Goal: Task Accomplishment & Management: Manage account settings

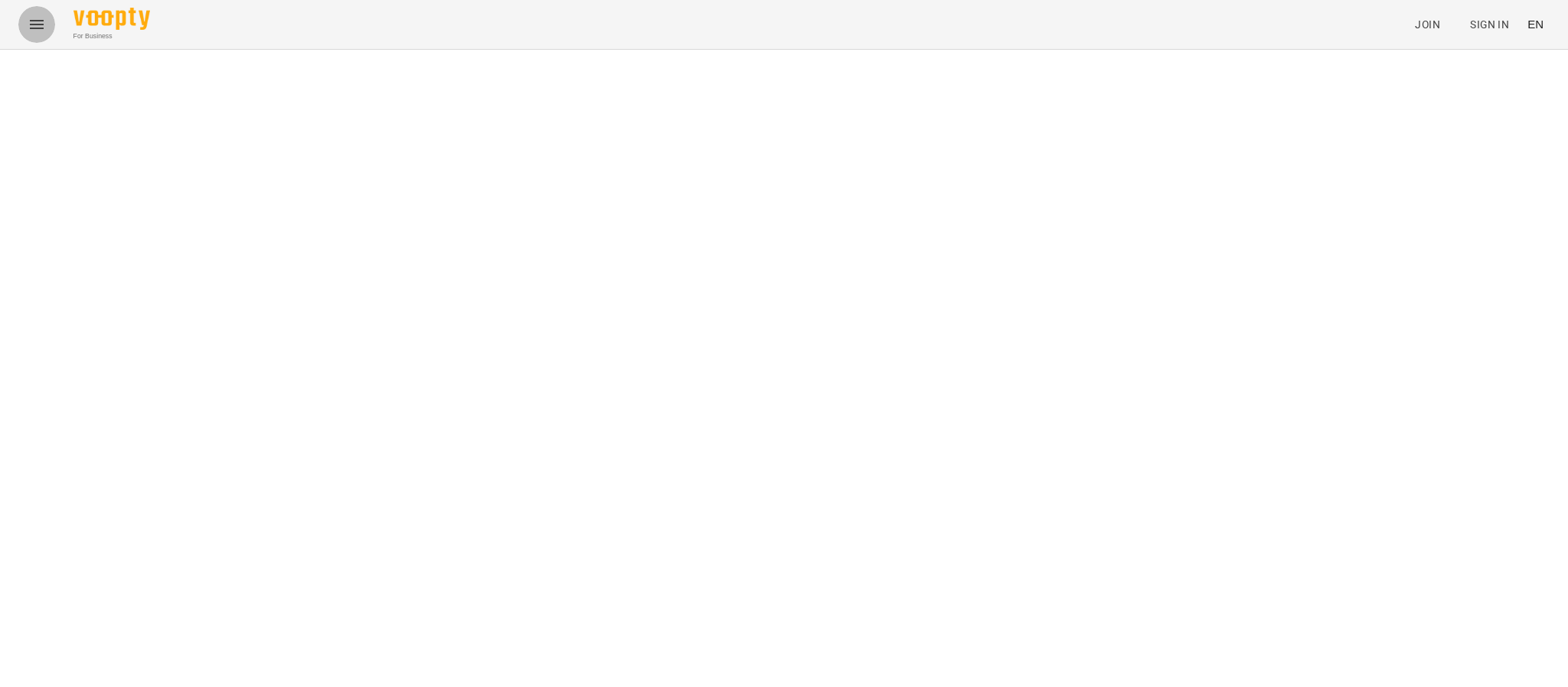
click at [43, 23] on icon "Menu" at bounding box center [37, 24] width 18 height 18
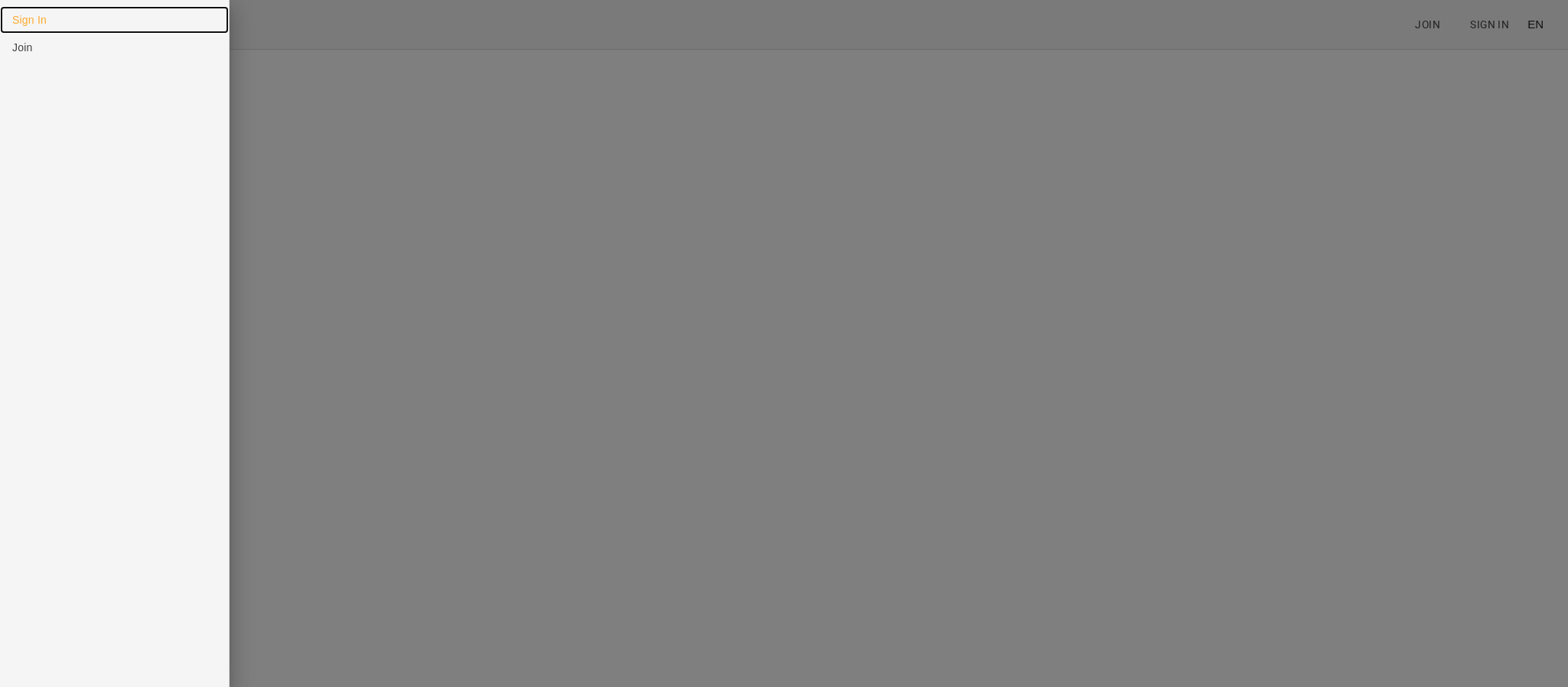
click at [71, 17] on link "Sign In" at bounding box center [114, 20] width 229 height 28
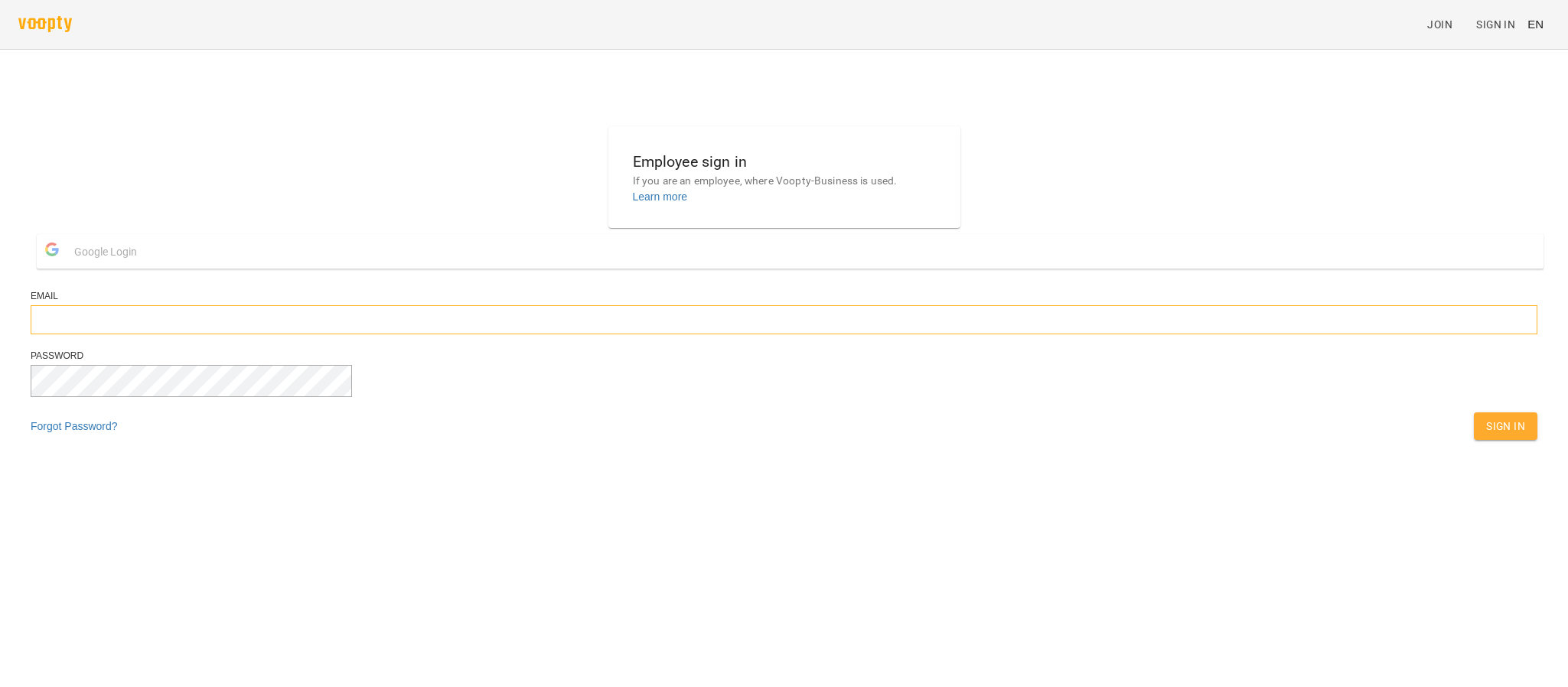
type input "**********"
click at [1474, 440] on button "Sign In" at bounding box center [1506, 426] width 64 height 28
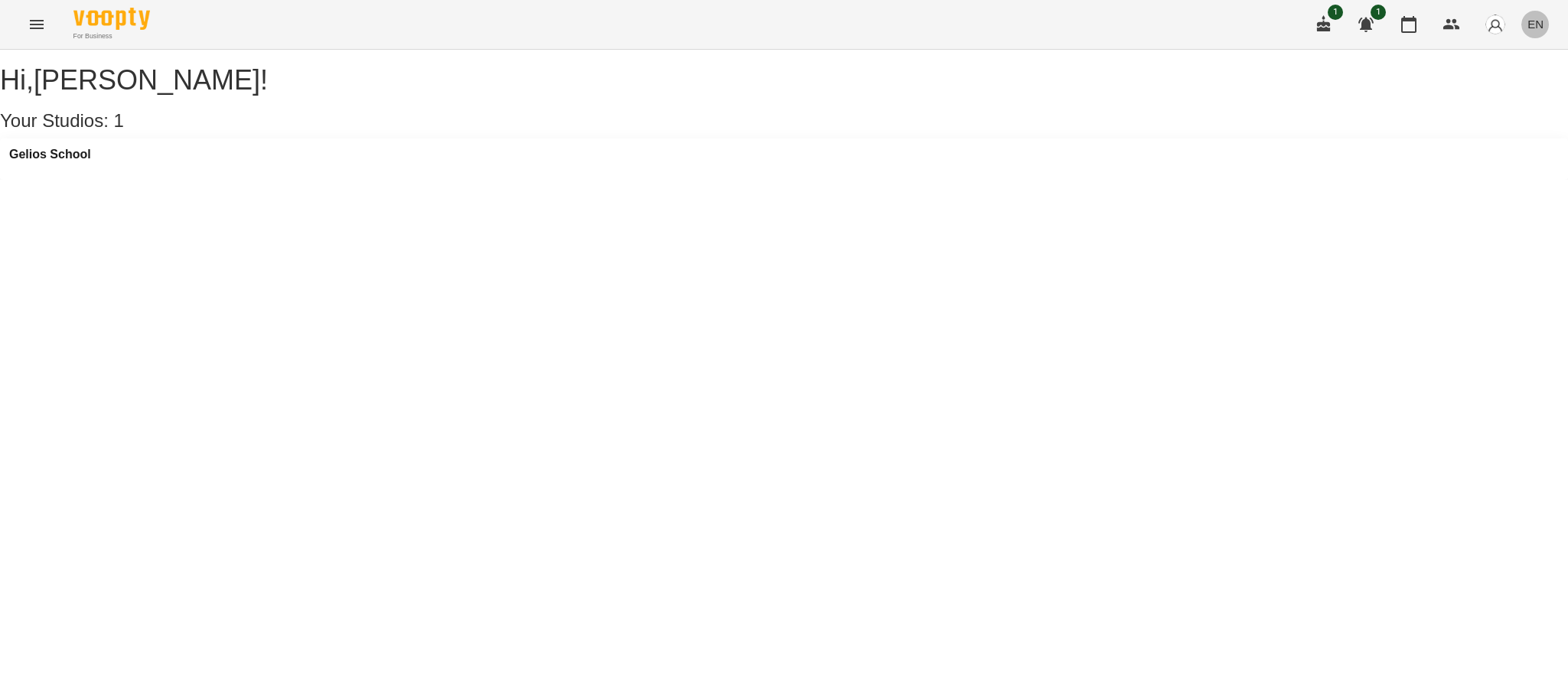
click at [1537, 23] on span "EN" at bounding box center [1536, 24] width 16 height 16
click at [1495, 87] on div "Українська" at bounding box center [1507, 86] width 78 height 28
click at [15, 18] on div "For Business 1 1 UA" at bounding box center [784, 24] width 1568 height 49
click at [25, 19] on button "Menu" at bounding box center [36, 24] width 37 height 37
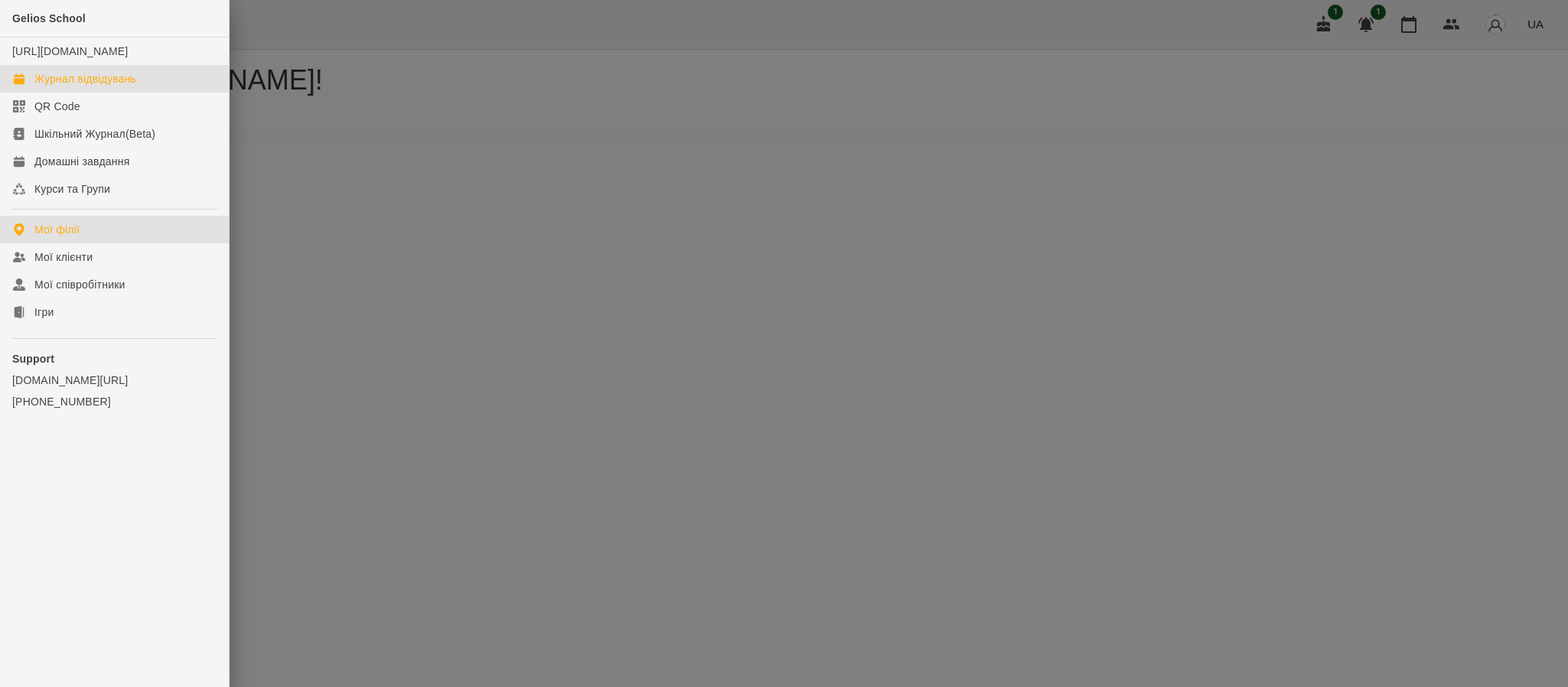
click at [111, 86] on div "Журнал відвідувань" at bounding box center [85, 78] width 102 height 15
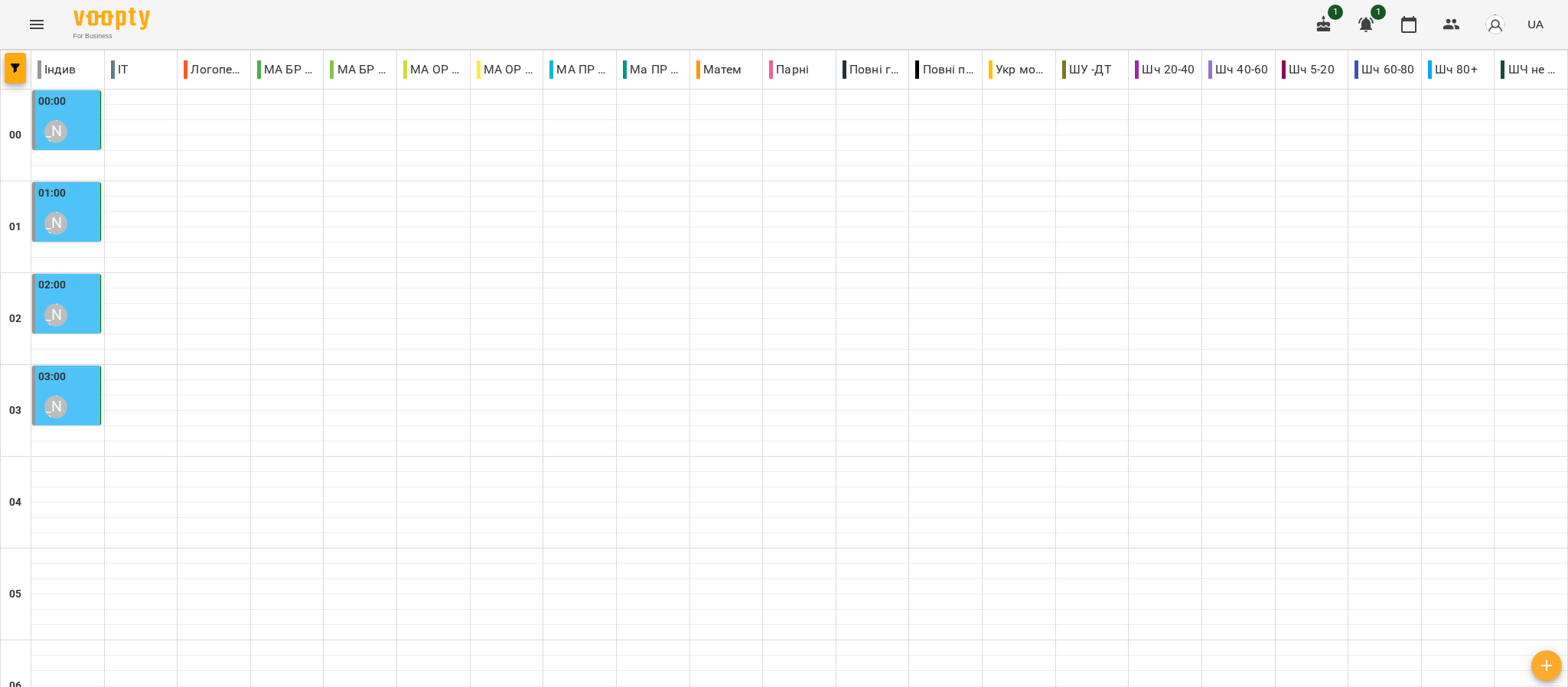
click at [3, 394] on div "03" at bounding box center [16, 411] width 31 height 92
click at [16, 75] on button "button" at bounding box center [15, 68] width 22 height 31
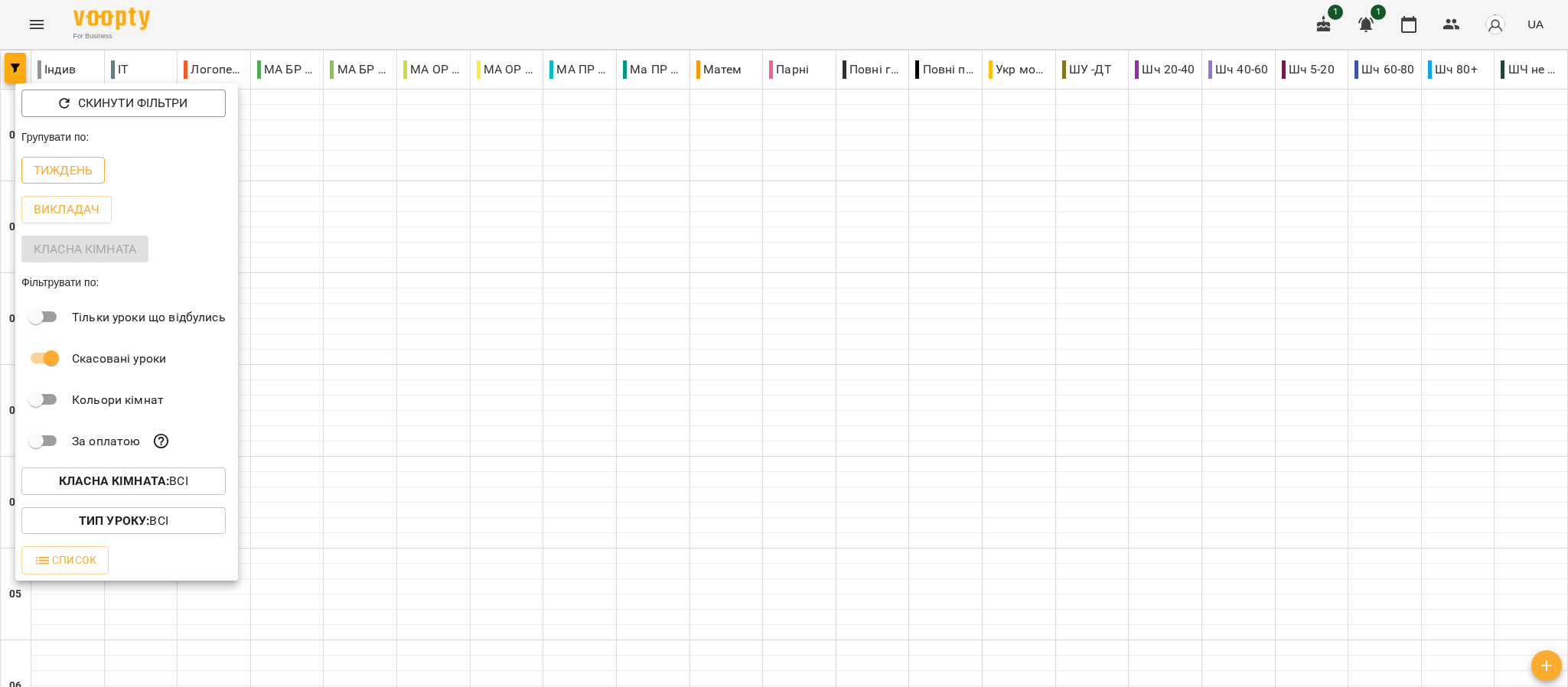
click at [88, 168] on p "Тиждень" at bounding box center [62, 170] width 59 height 18
click at [44, 13] on div at bounding box center [784, 343] width 1568 height 687
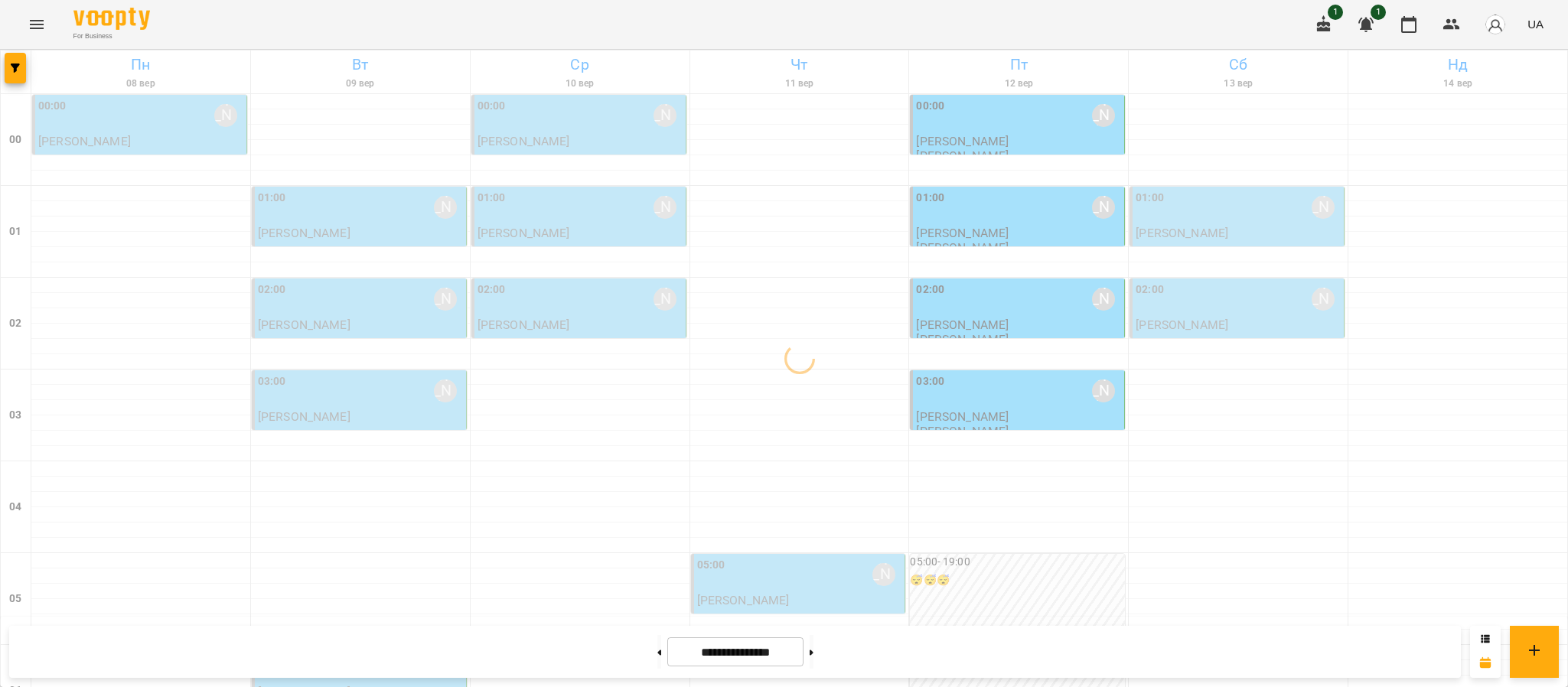
click at [45, 28] on icon "Menu" at bounding box center [37, 24] width 18 height 18
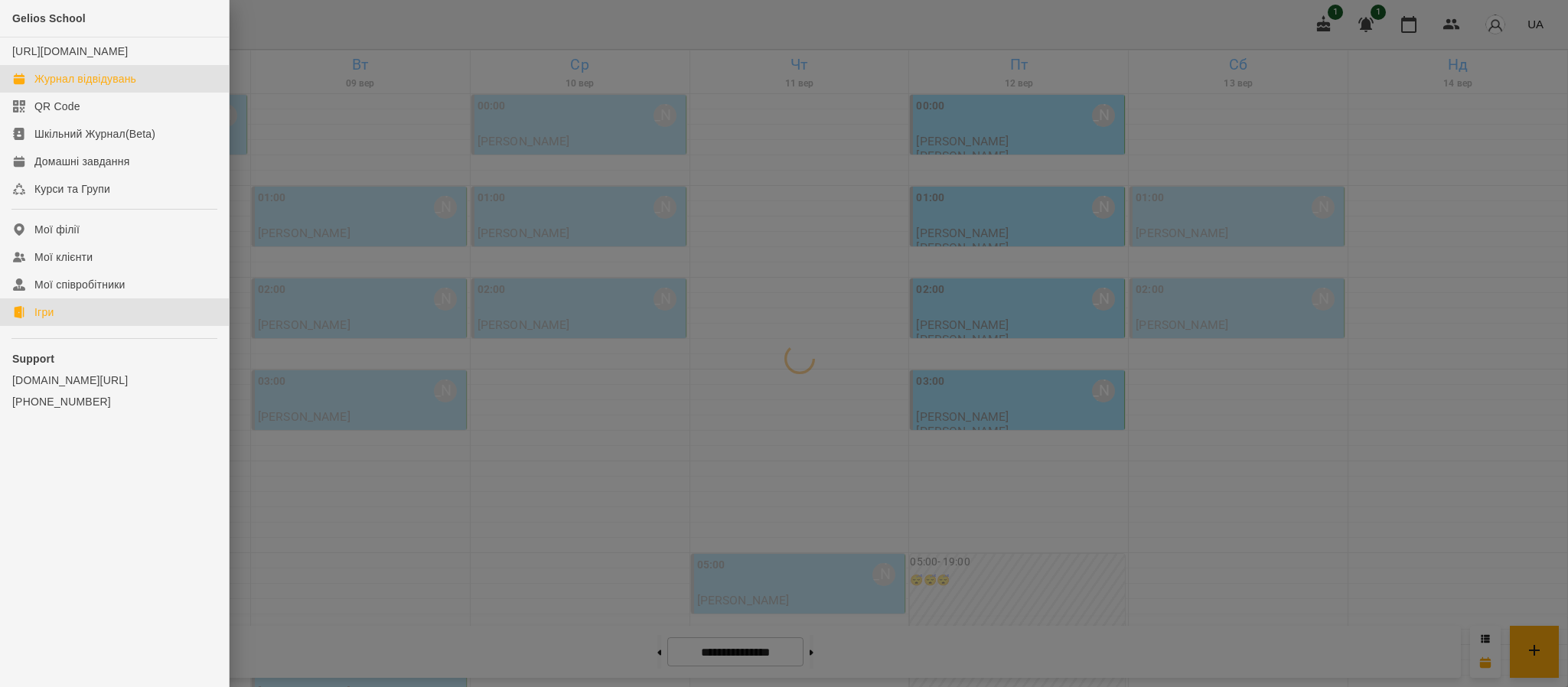
click at [41, 326] on link "Ігри" at bounding box center [114, 312] width 229 height 28
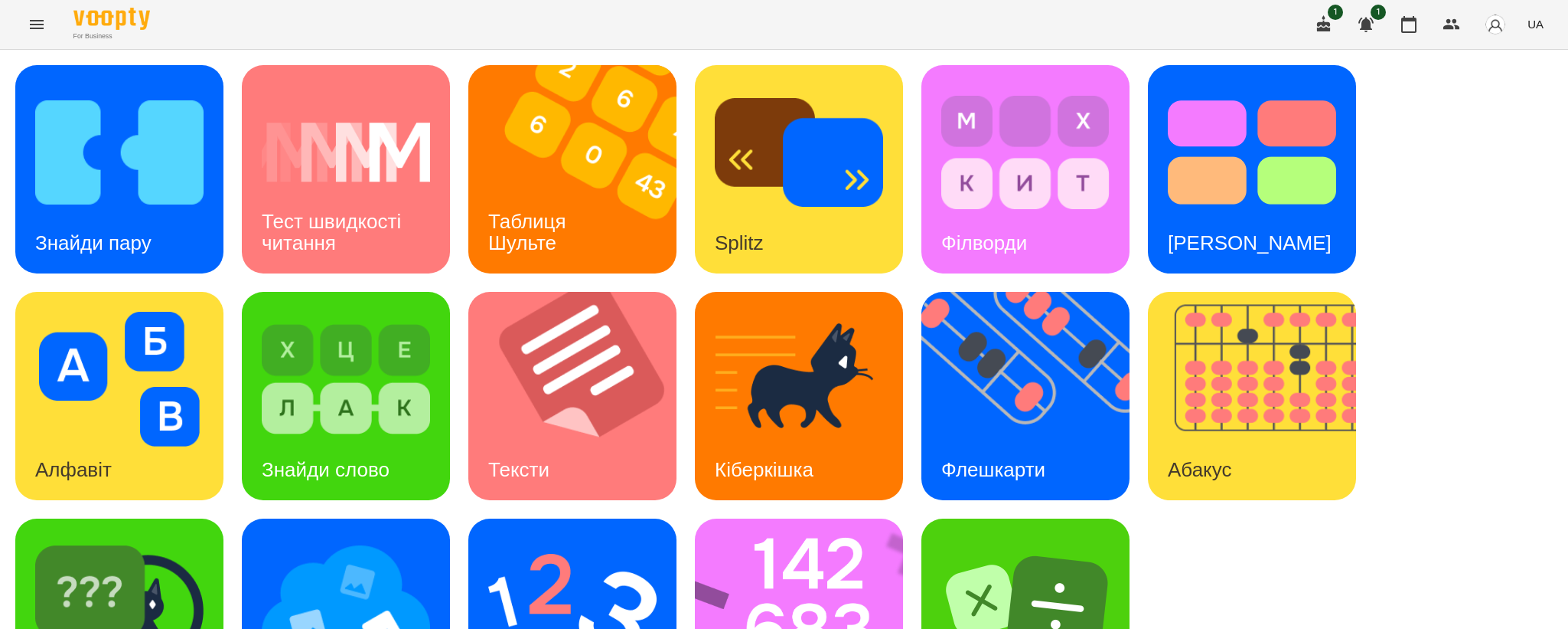
scroll to position [114, 0]
click at [353, 538] on img at bounding box center [346, 606] width 168 height 135
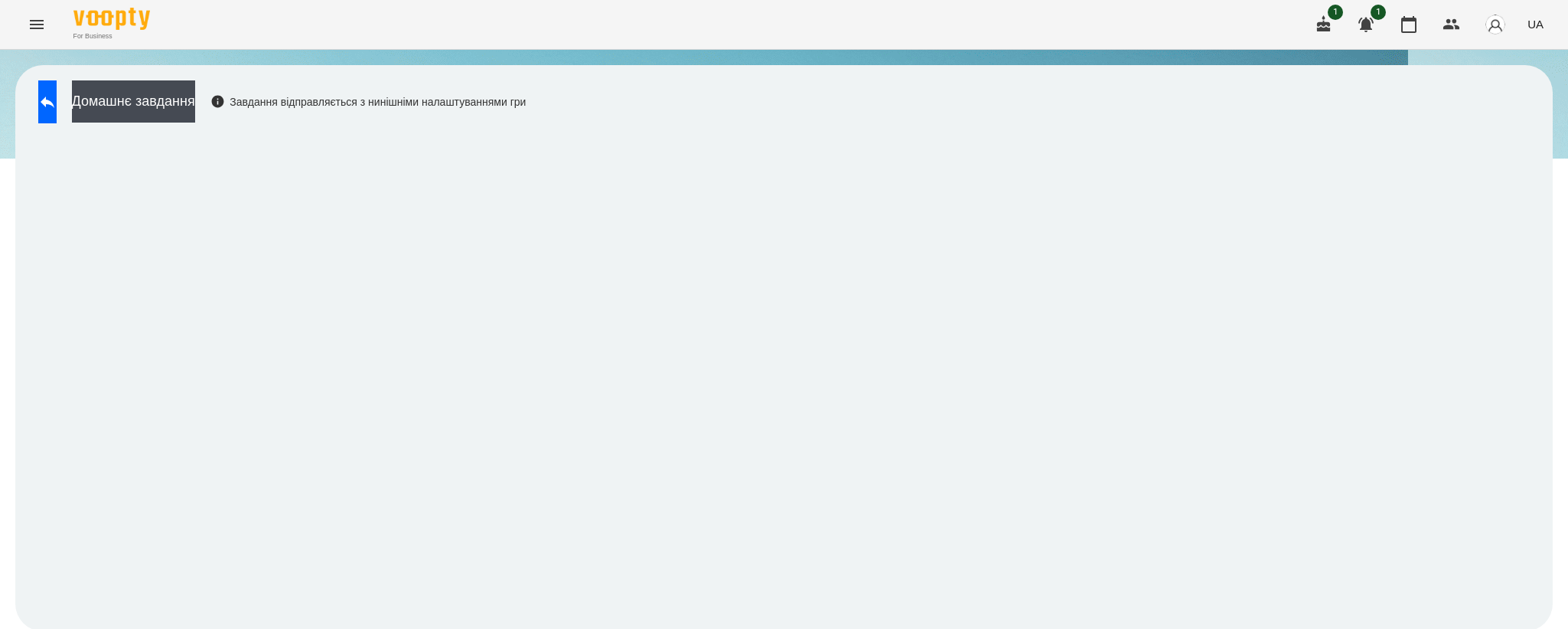
scroll to position [3, 0]
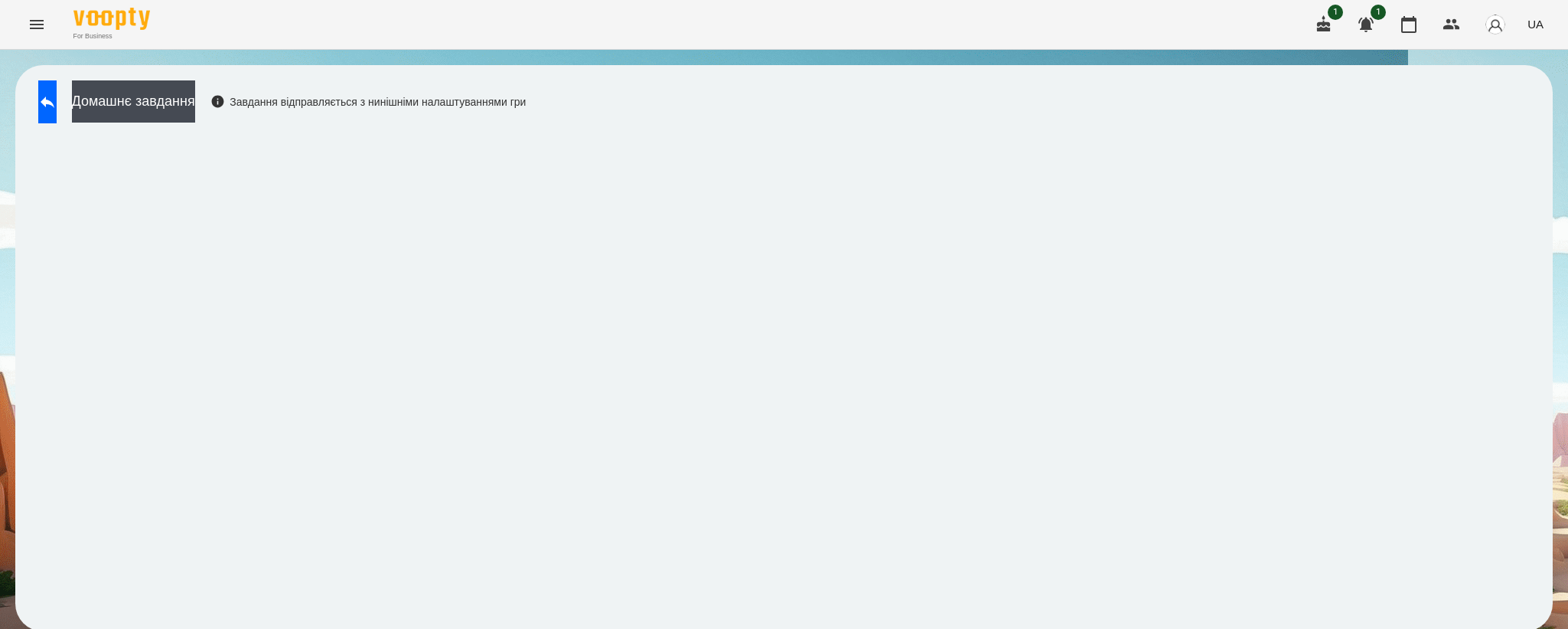
click at [1066, 127] on div "Домашнє завдання Завдання відправляється з нинішніми налаштуваннями гри" at bounding box center [784, 348] width 1537 height 566
